Goal: Task Accomplishment & Management: Complete application form

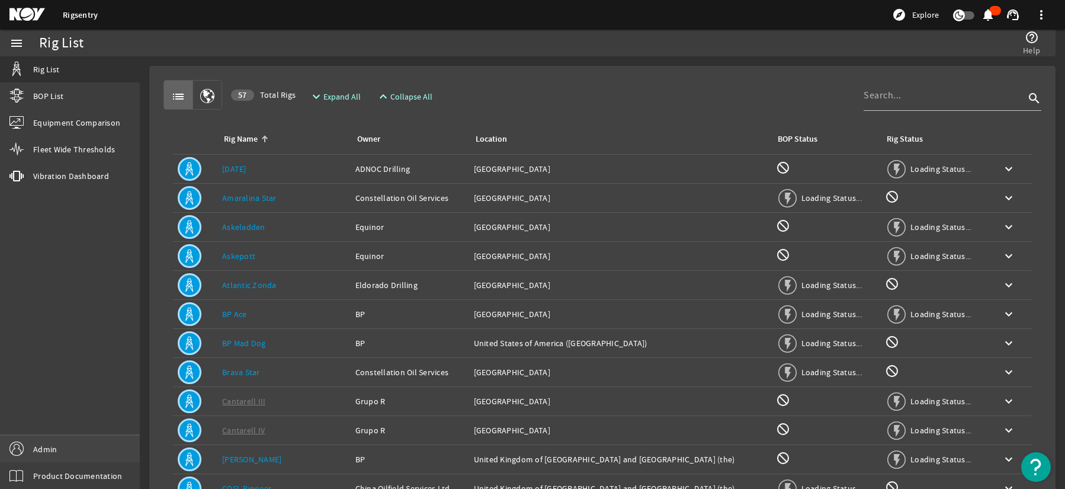
click at [56, 444] on span "Admin" at bounding box center [45, 449] width 24 height 12
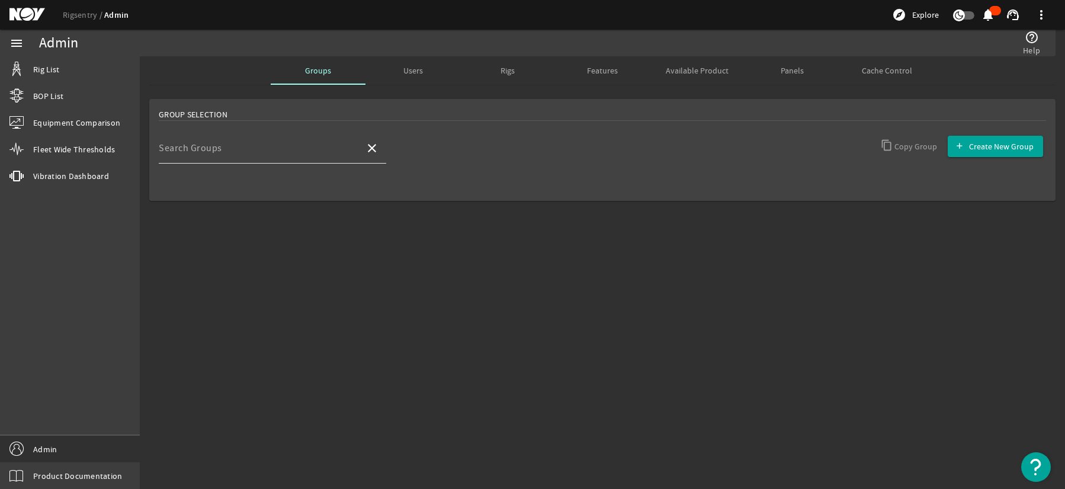
click at [228, 158] on input "Search Groups" at bounding box center [257, 153] width 197 height 14
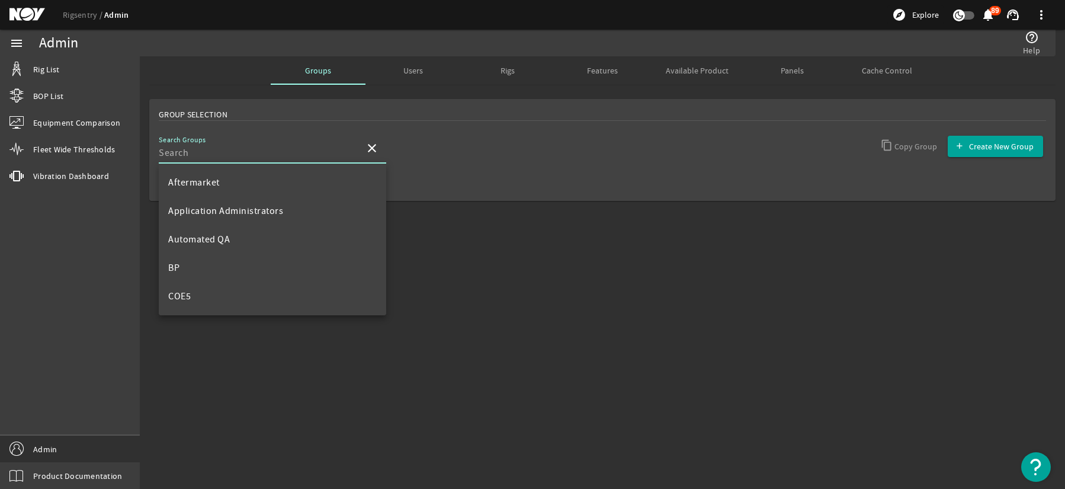
click at [433, 69] on div "Users" at bounding box center [413, 70] width 95 height 28
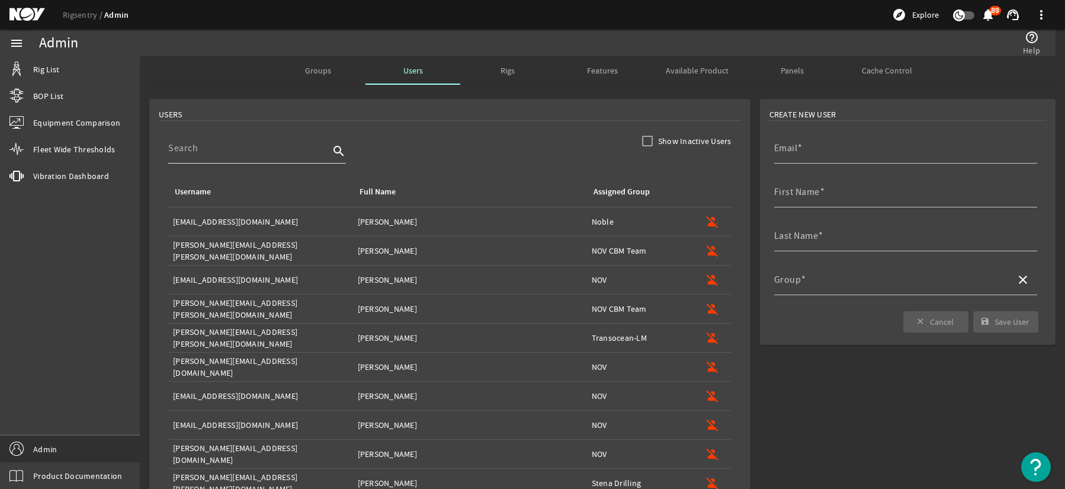
click at [248, 158] on div at bounding box center [248, 148] width 161 height 31
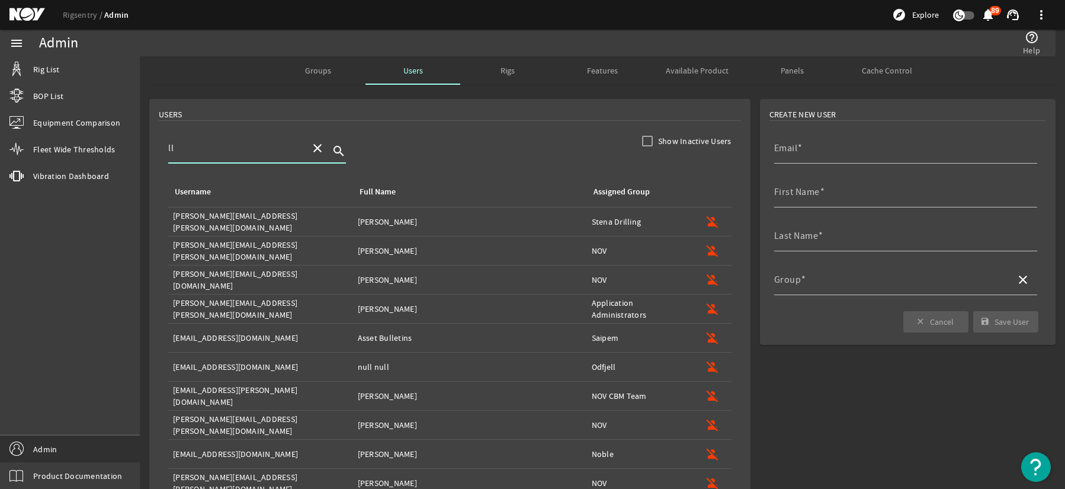
type input "l"
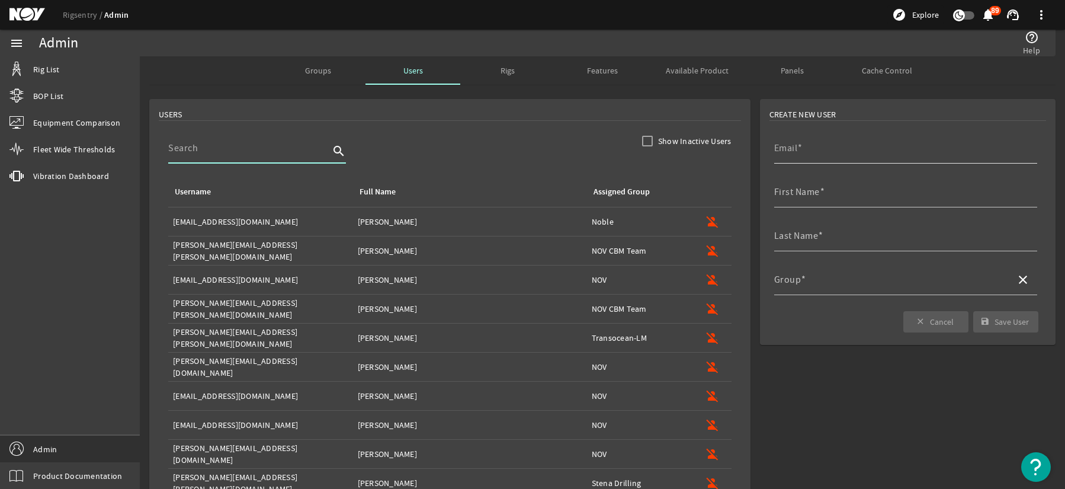
click at [784, 153] on mat-label "Email" at bounding box center [786, 148] width 24 height 12
click at [784, 153] on input "Email" at bounding box center [901, 153] width 254 height 14
click at [827, 155] on input "Email" at bounding box center [901, 153] width 254 height 14
paste input "[PERSON_NAME][EMAIL_ADDRESS][PERSON_NAME][DOMAIN_NAME]"
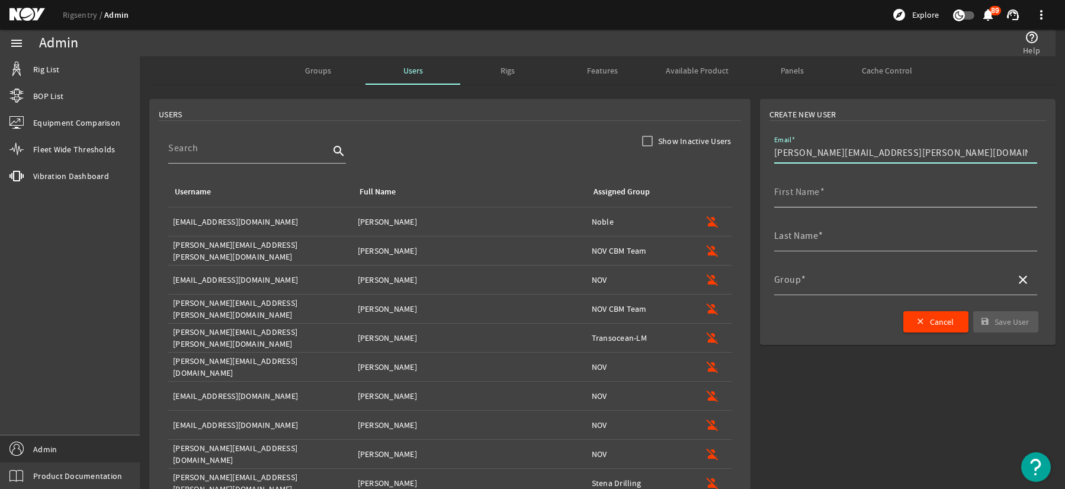
type input "[PERSON_NAME][EMAIL_ADDRESS][PERSON_NAME][DOMAIN_NAME]"
click at [803, 188] on mat-label "First Name" at bounding box center [797, 192] width 46 height 12
click at [803, 190] on input "First Name" at bounding box center [901, 197] width 254 height 14
click at [821, 204] on div "First Name" at bounding box center [901, 192] width 254 height 31
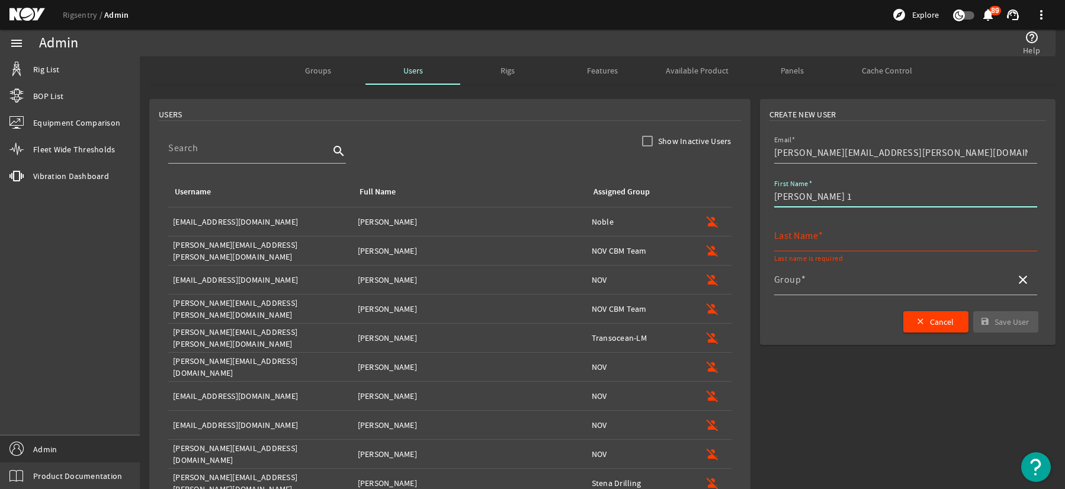
click at [815, 203] on input "First Name" at bounding box center [901, 197] width 254 height 14
type input "[PERSON_NAME]"
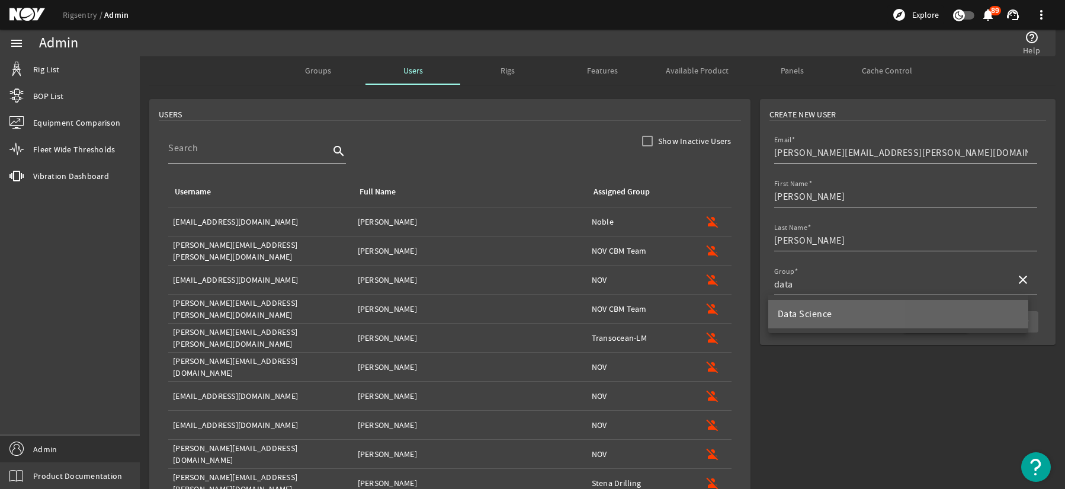
click at [816, 319] on span "Data Science" at bounding box center [805, 314] width 55 height 12
type input "Data Science"
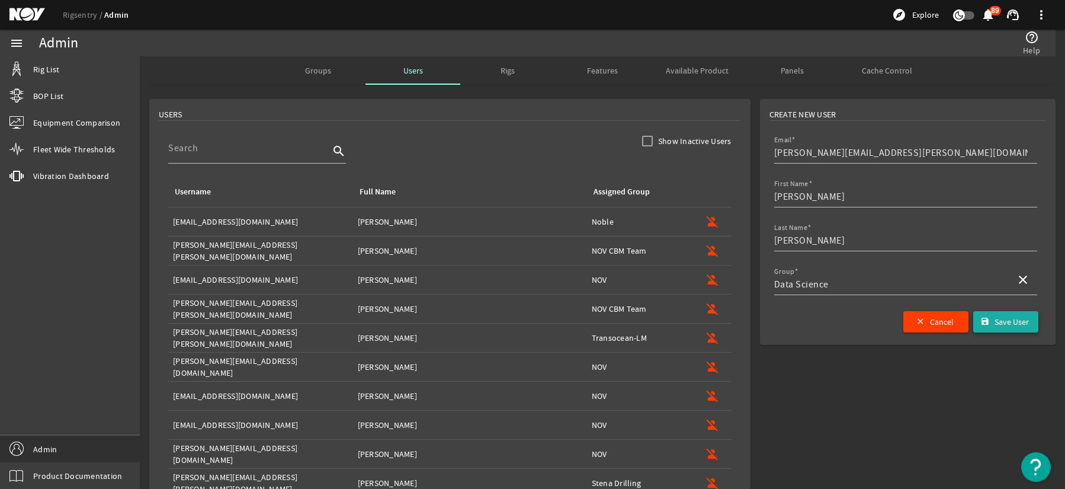
click at [982, 320] on span "submit" at bounding box center [1005, 322] width 65 height 28
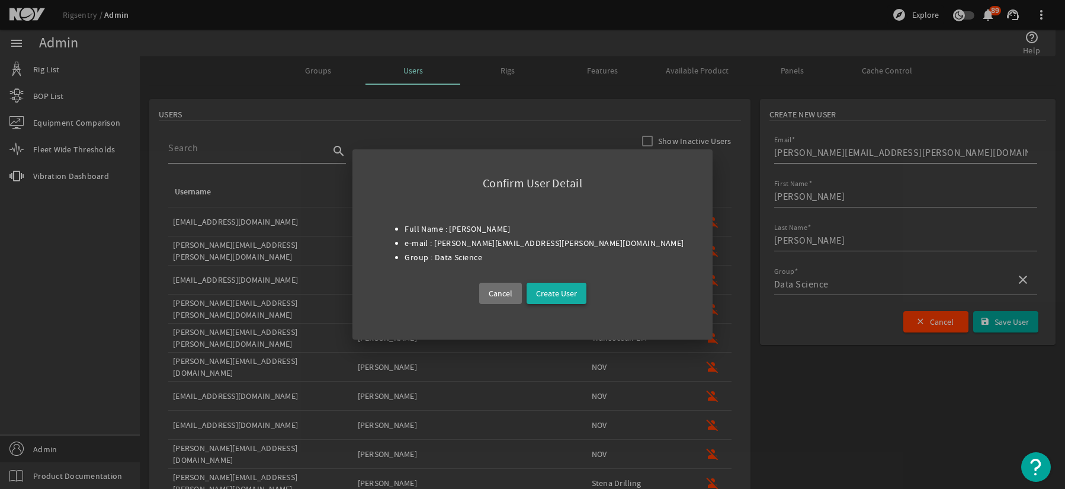
click at [549, 292] on span "Create User" at bounding box center [556, 293] width 41 height 14
